Goal: Information Seeking & Learning: Learn about a topic

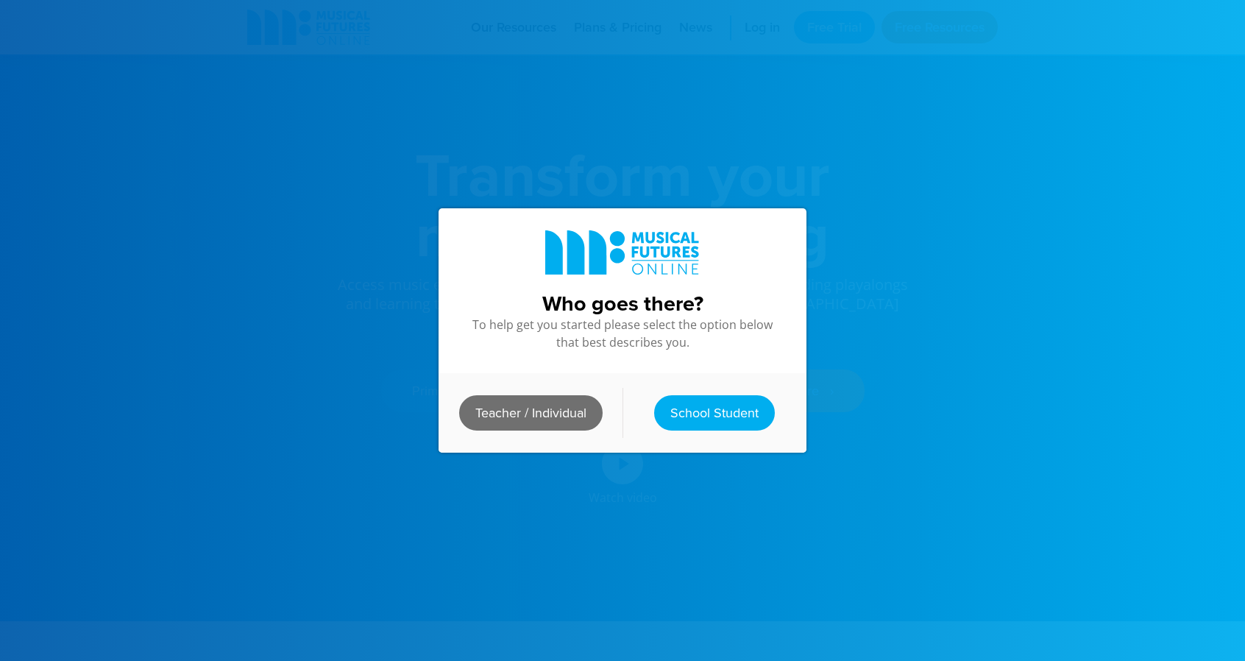
click at [514, 405] on link "Teacher / Individual" at bounding box center [531, 412] width 144 height 35
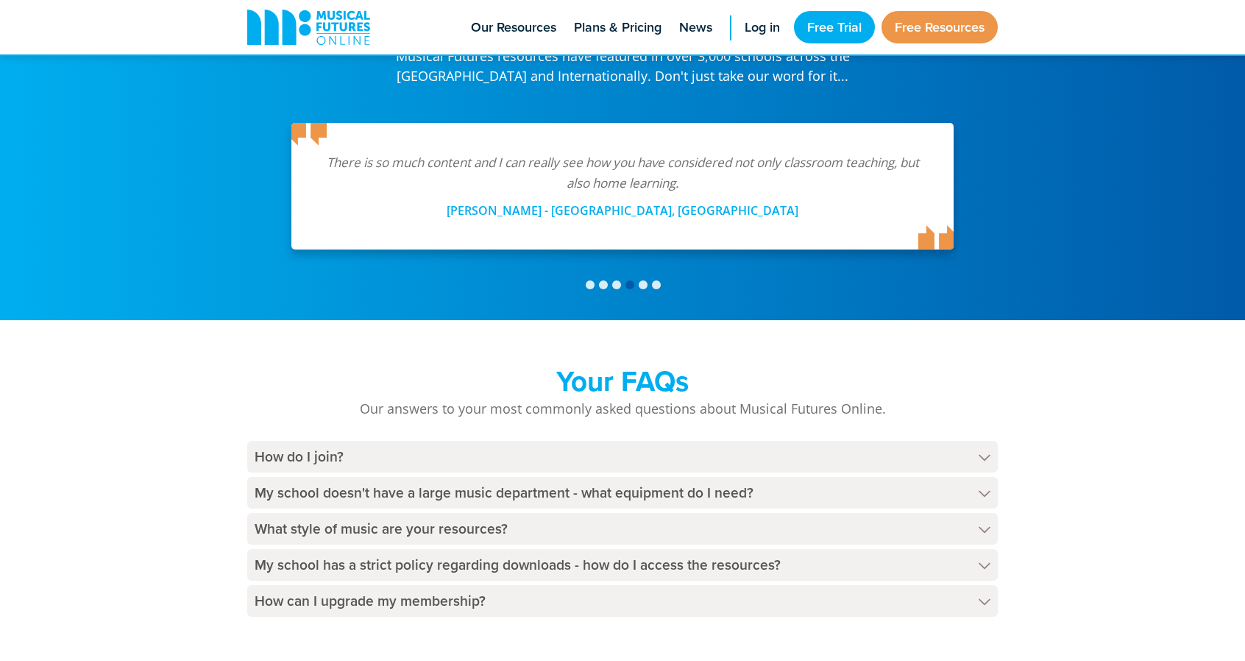
scroll to position [3114, 0]
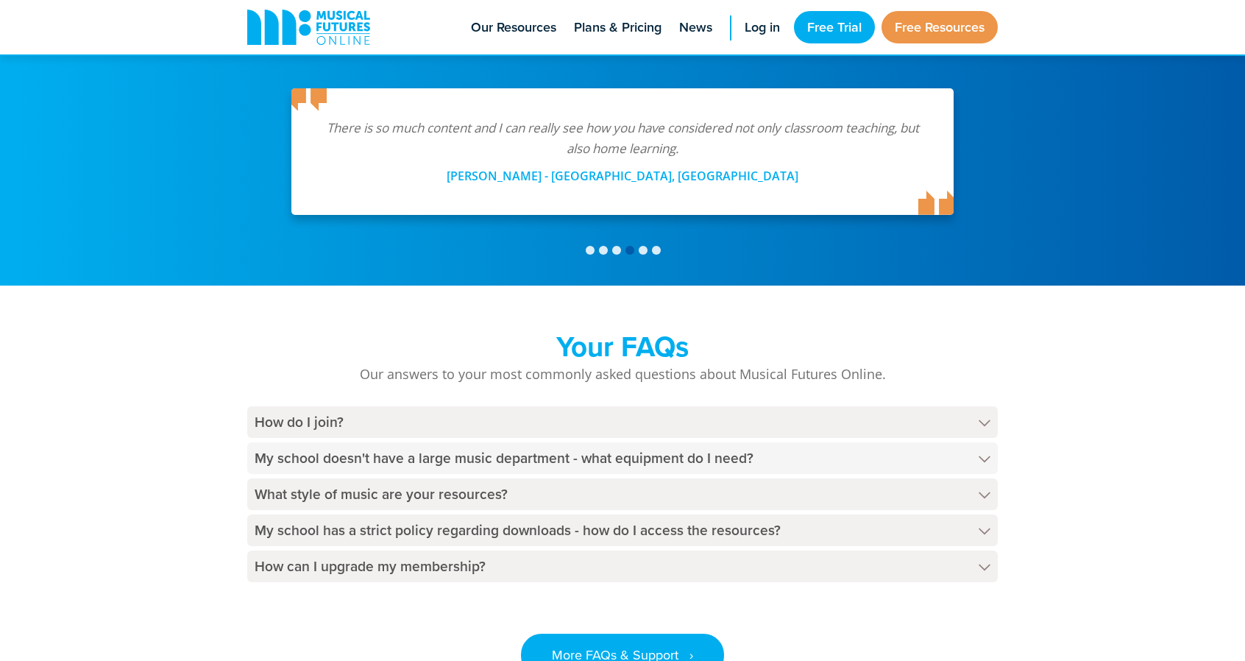
click at [671, 442] on h4 "My school doesn't have a large music department - what equipment do I need?" at bounding box center [622, 458] width 751 height 32
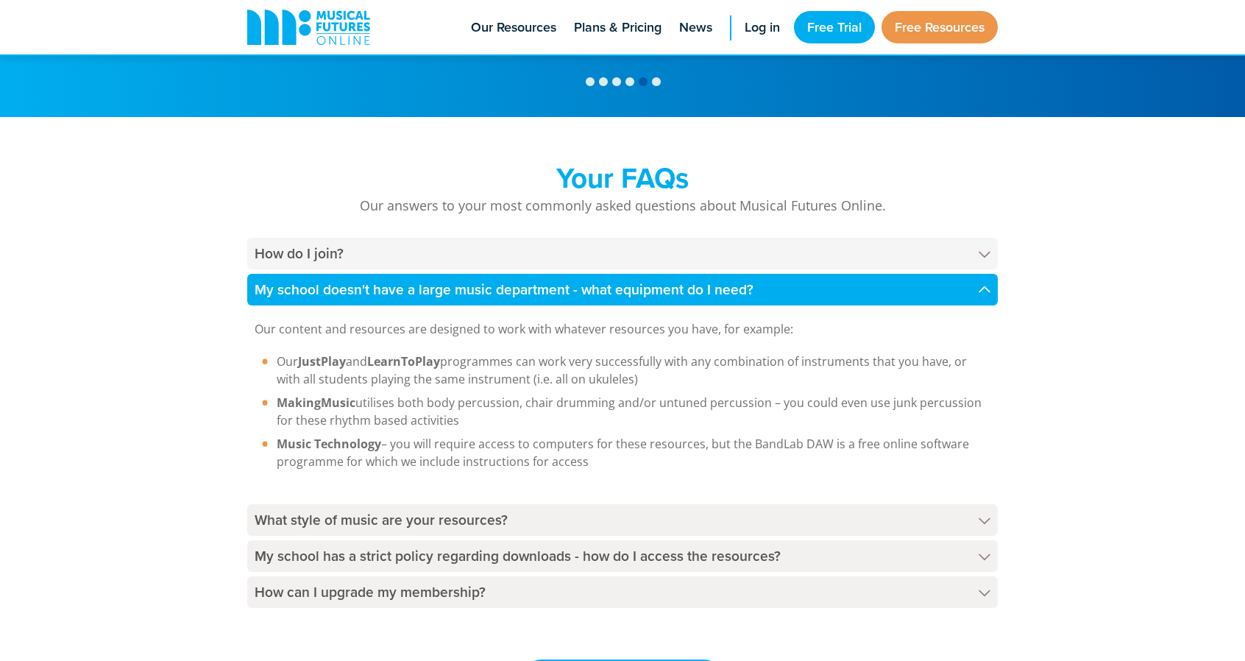
scroll to position [3283, 0]
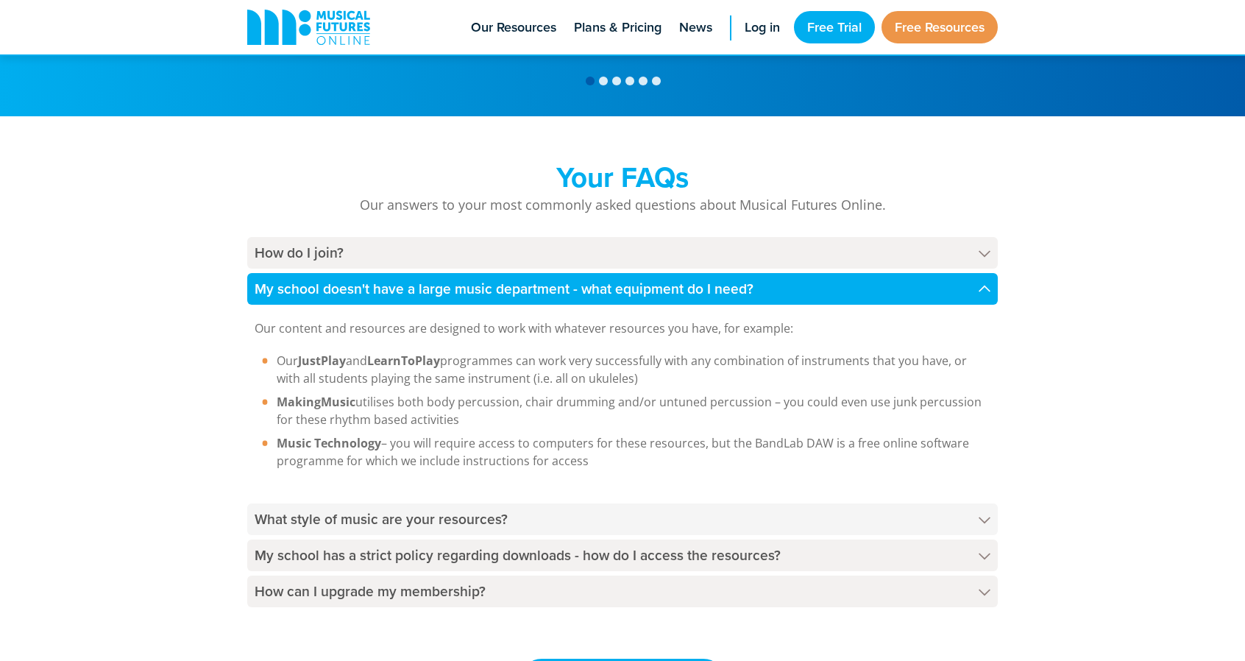
click at [472, 503] on h4 "What style of music are your resources?" at bounding box center [622, 519] width 751 height 32
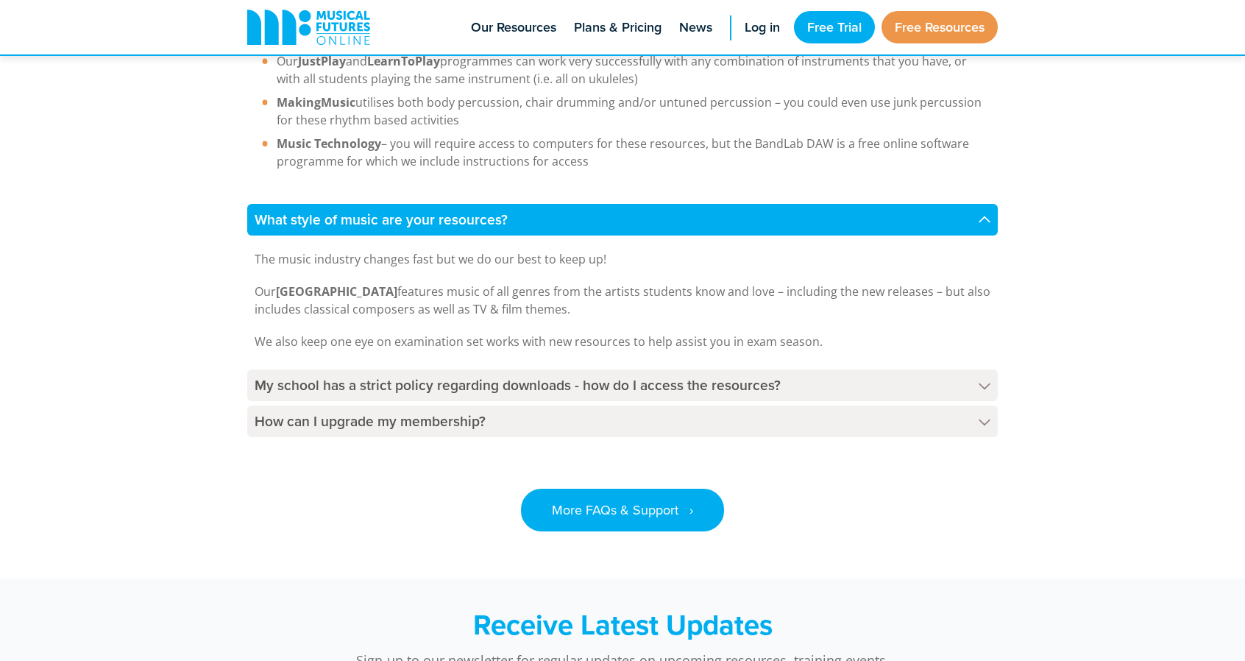
scroll to position [3596, 0]
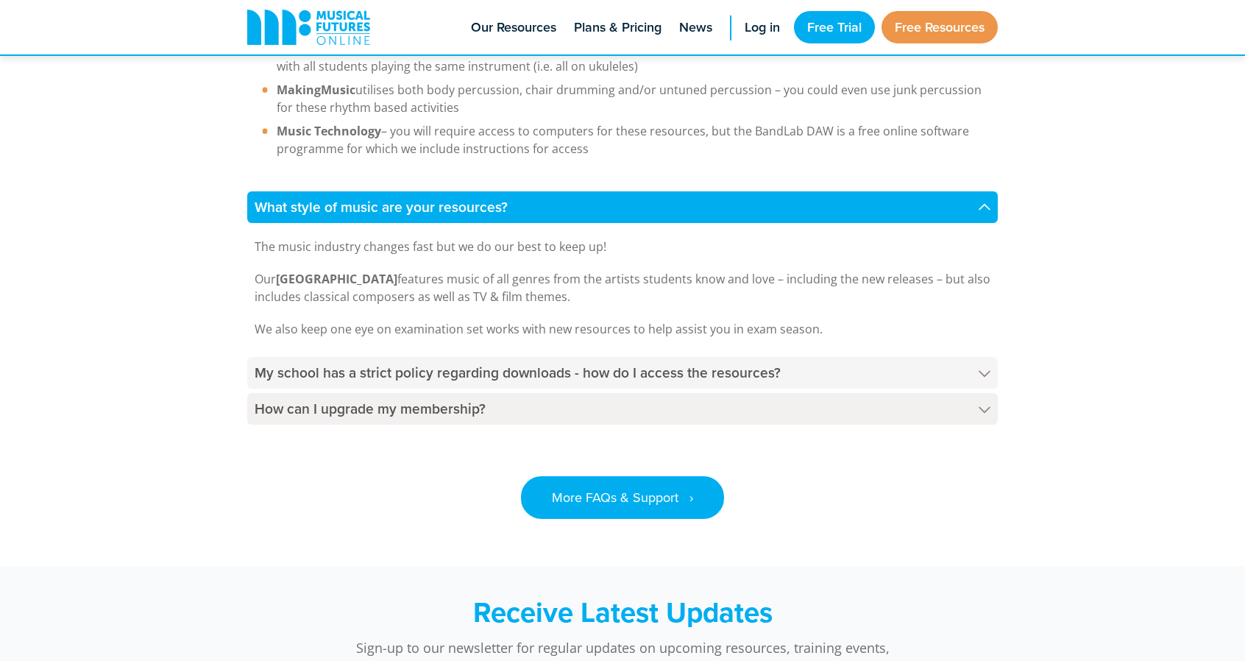
click at [598, 357] on h4 "My school has a strict policy regarding downloads - how do I access the resourc…" at bounding box center [622, 373] width 751 height 32
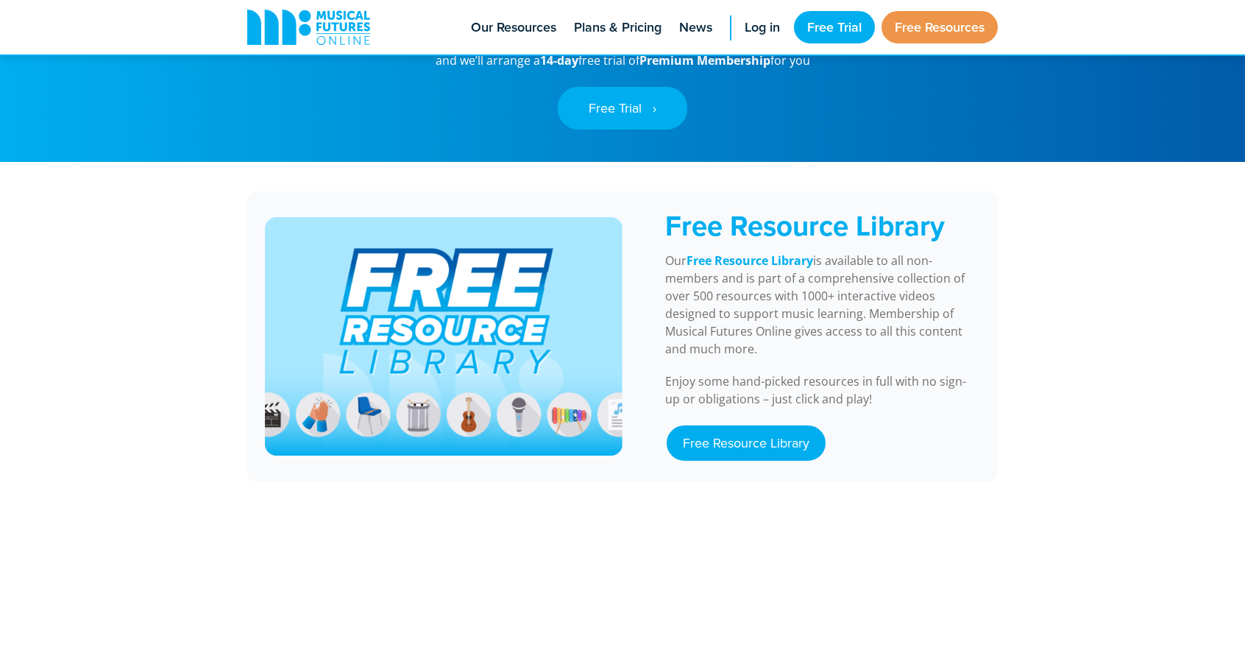
scroll to position [1140, 0]
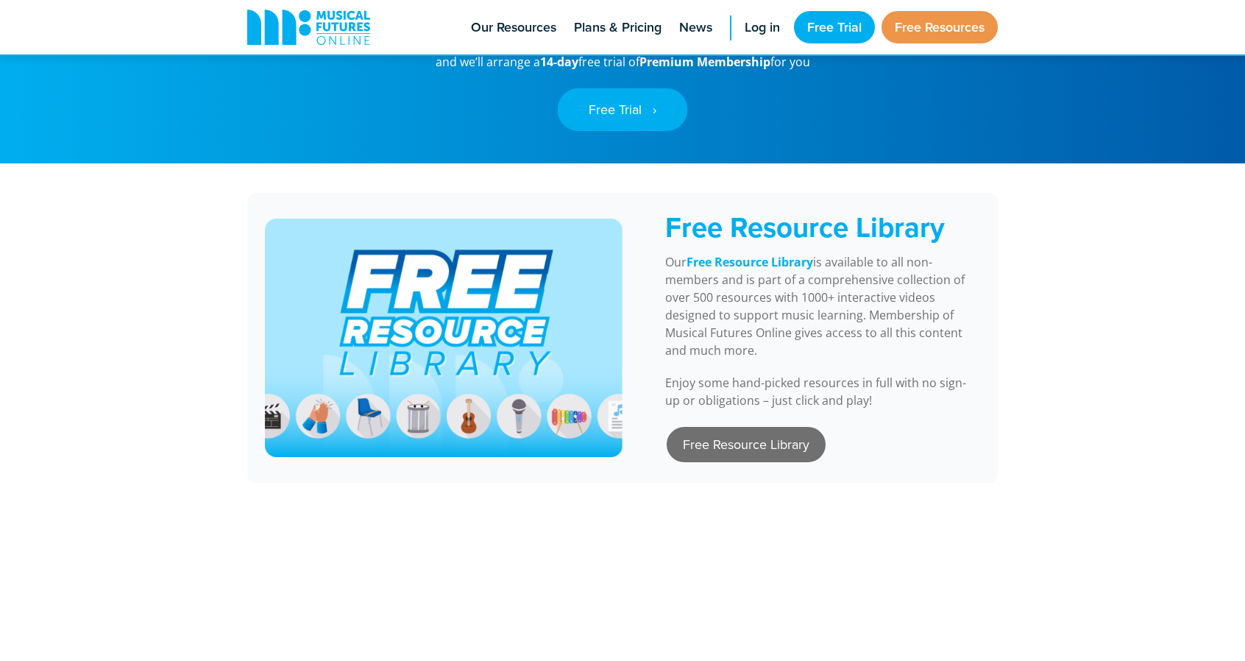
click at [749, 427] on link "Free Resource Library" at bounding box center [746, 444] width 159 height 35
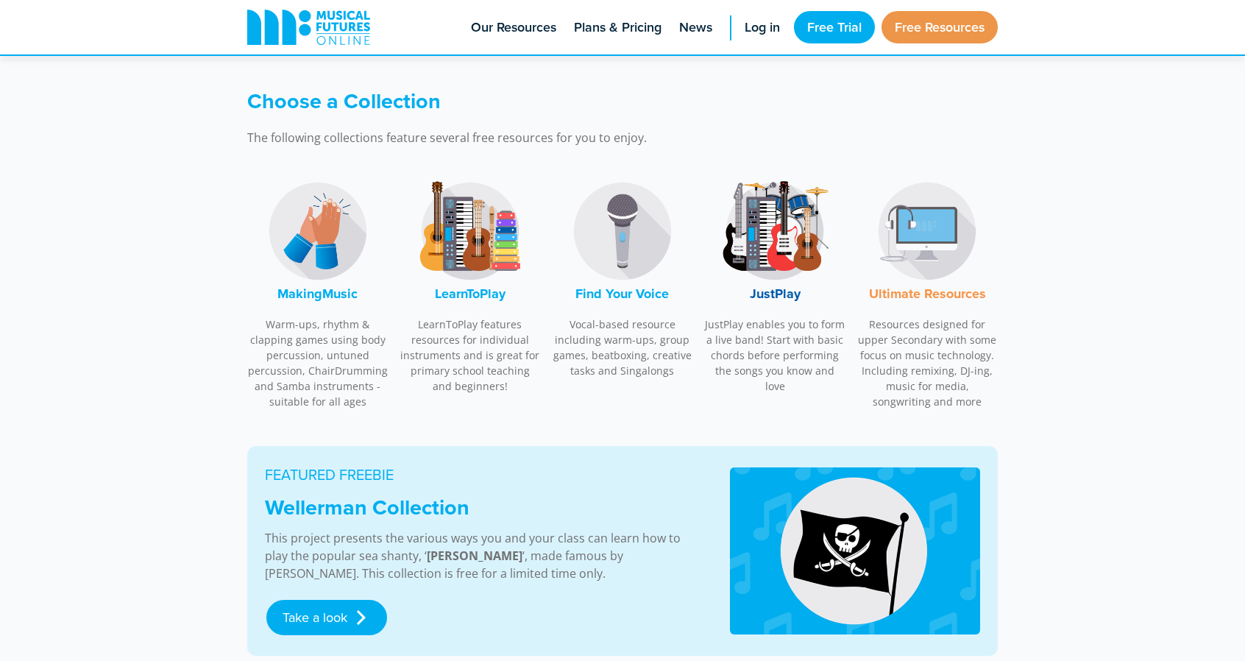
scroll to position [404, 0]
click at [456, 291] on font "LearnToPlay" at bounding box center [470, 292] width 71 height 19
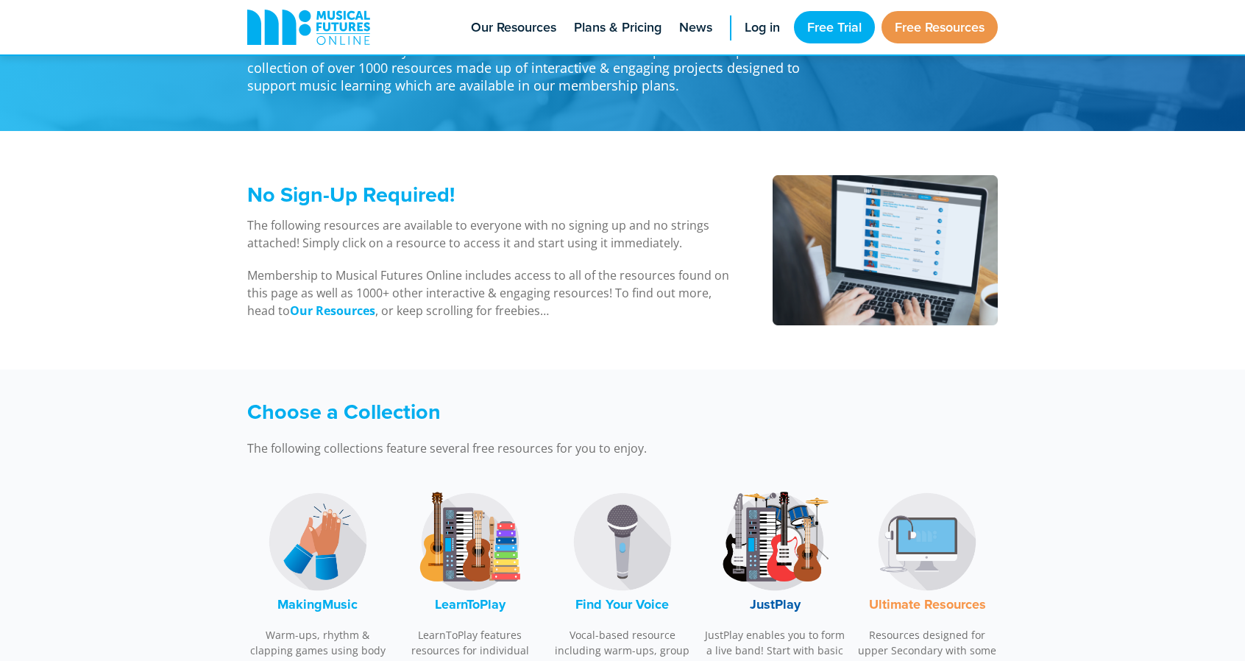
scroll to position [0, 0]
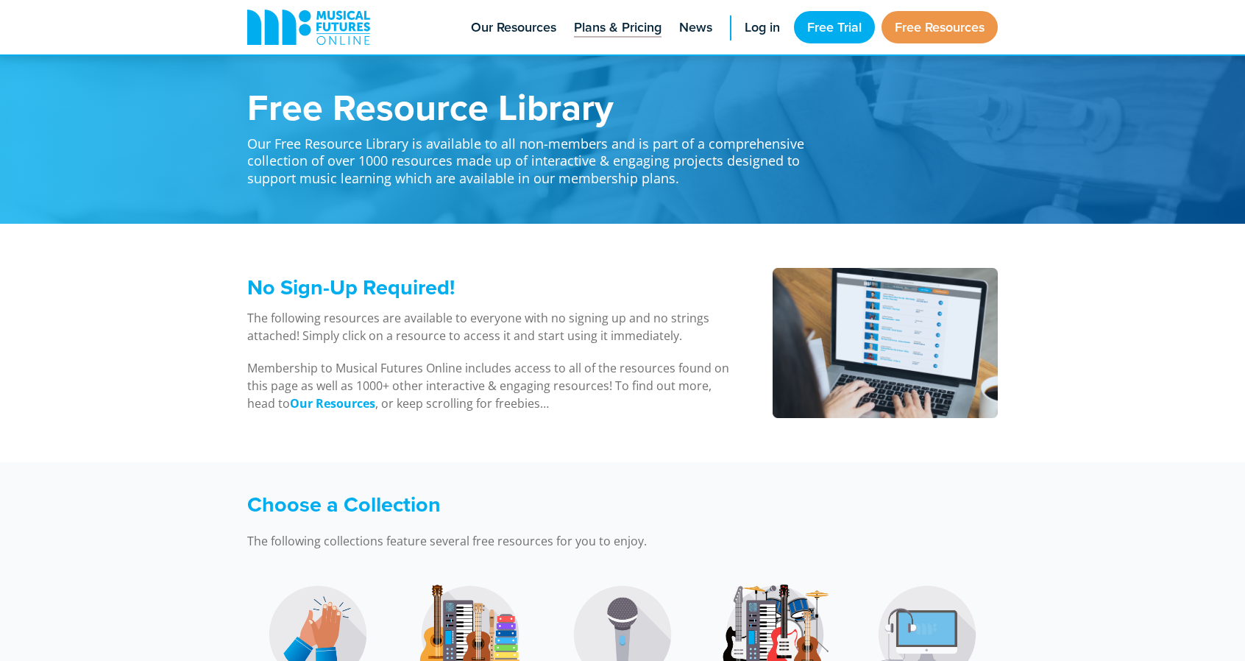
click at [618, 24] on span "Plans & Pricing" at bounding box center [618, 28] width 88 height 20
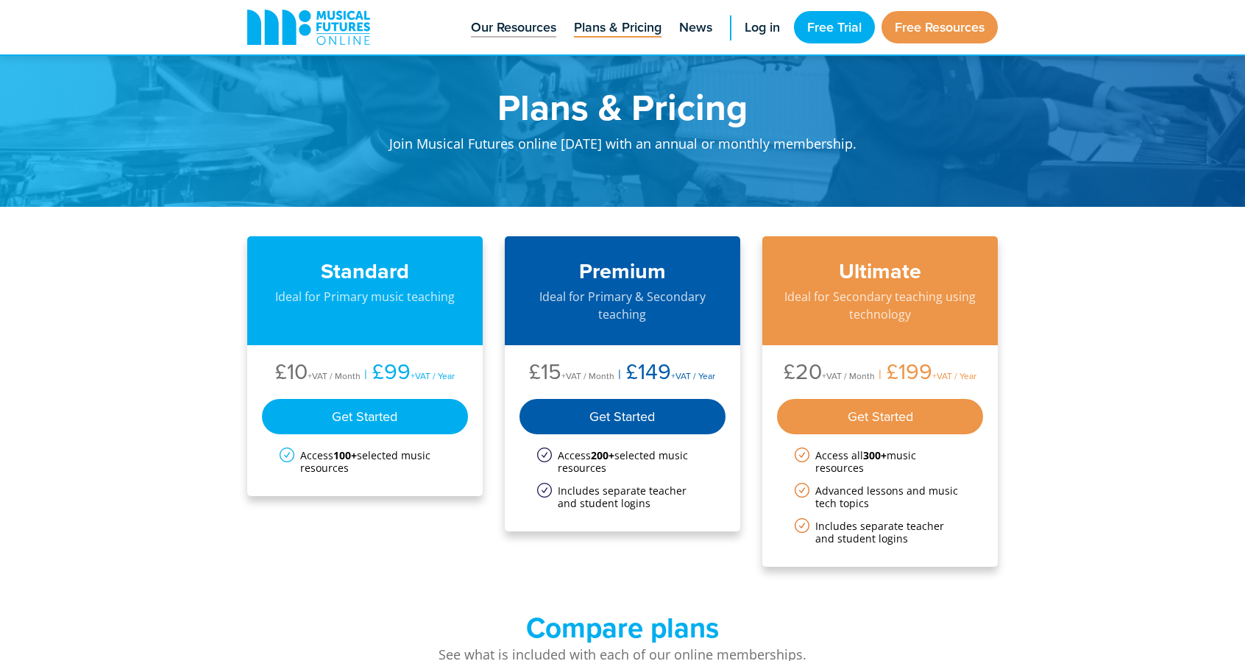
click at [527, 21] on span "Our Resources" at bounding box center [513, 28] width 85 height 20
